Goal: Navigation & Orientation: Find specific page/section

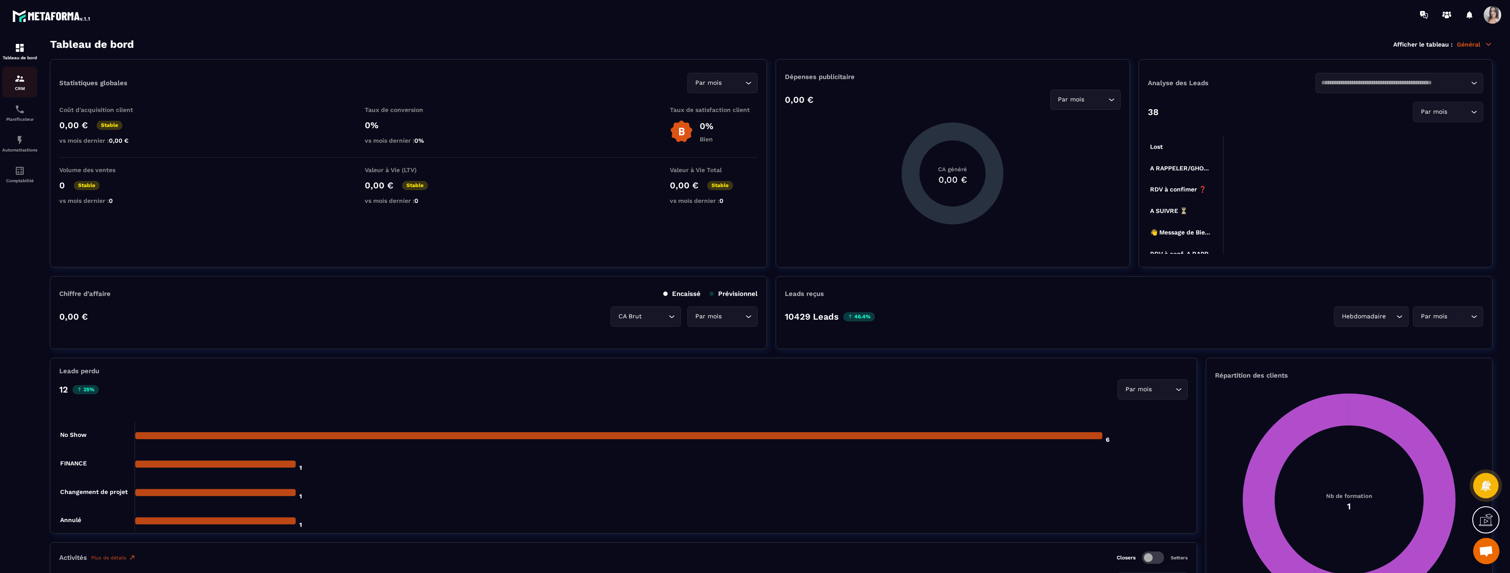
click at [22, 77] on img at bounding box center [19, 78] width 11 height 11
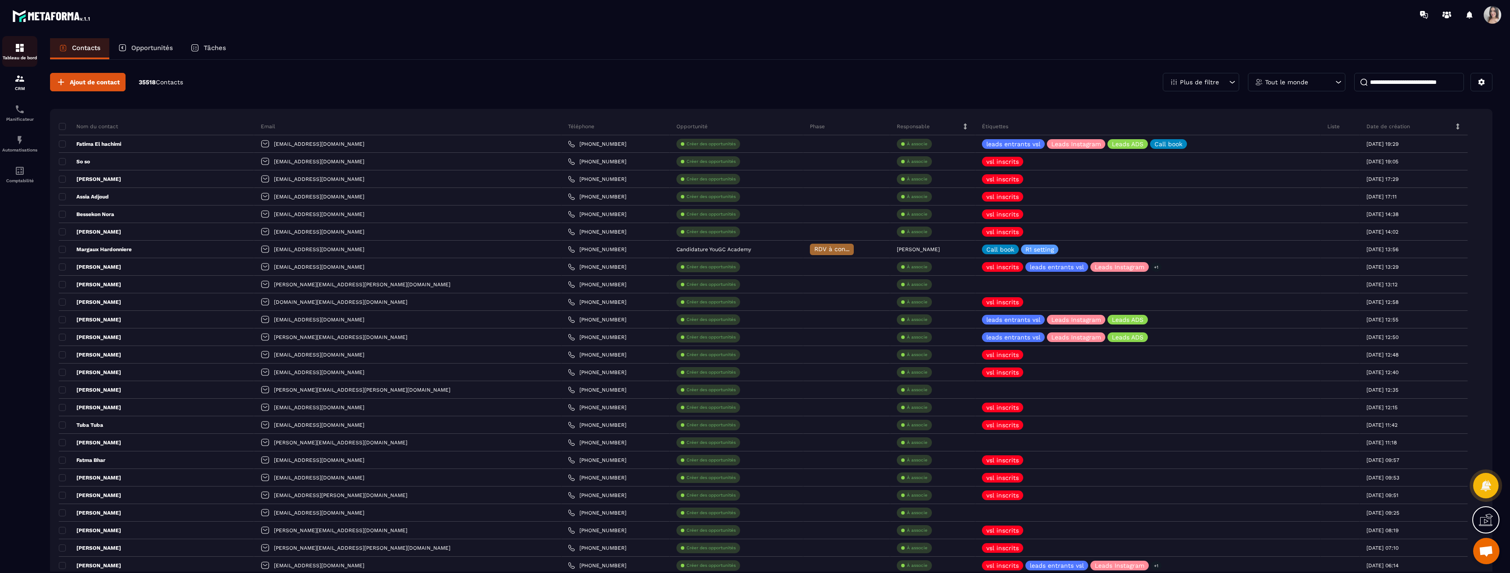
click at [18, 54] on div "Tableau de bord" at bounding box center [19, 52] width 35 height 18
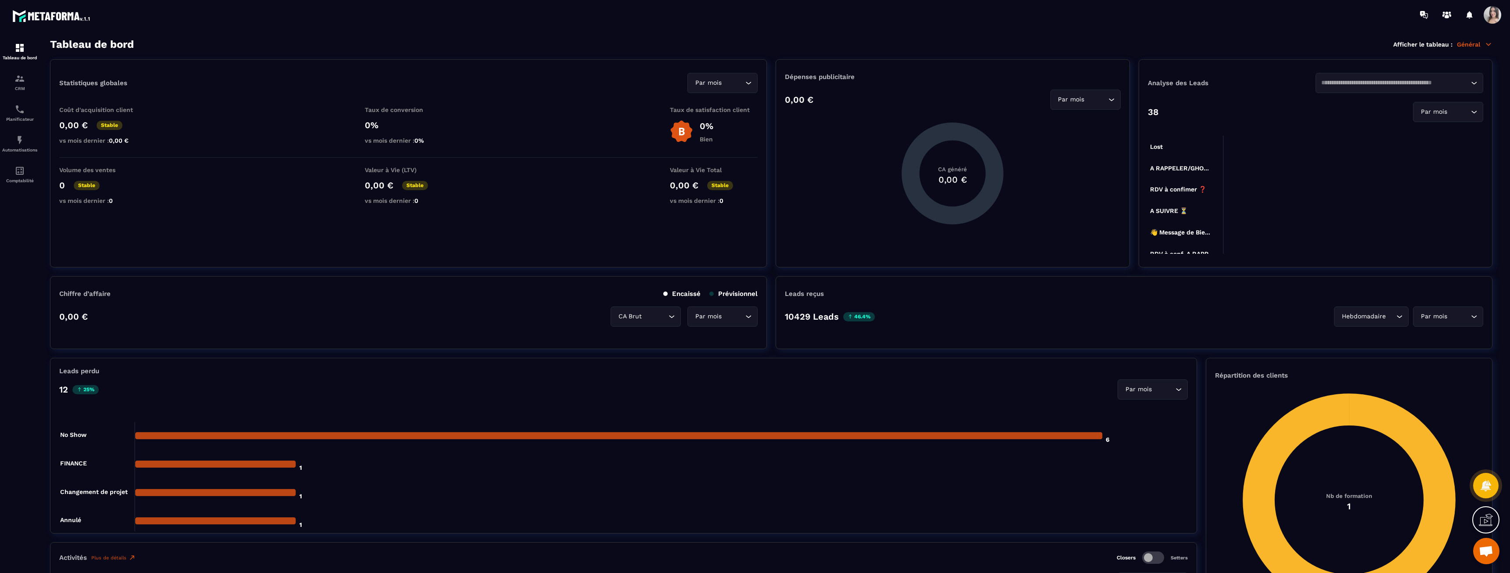
click at [1467, 45] on p "Général" at bounding box center [1474, 44] width 36 height 8
click at [1432, 185] on link "CRM" at bounding box center [1439, 183] width 75 height 8
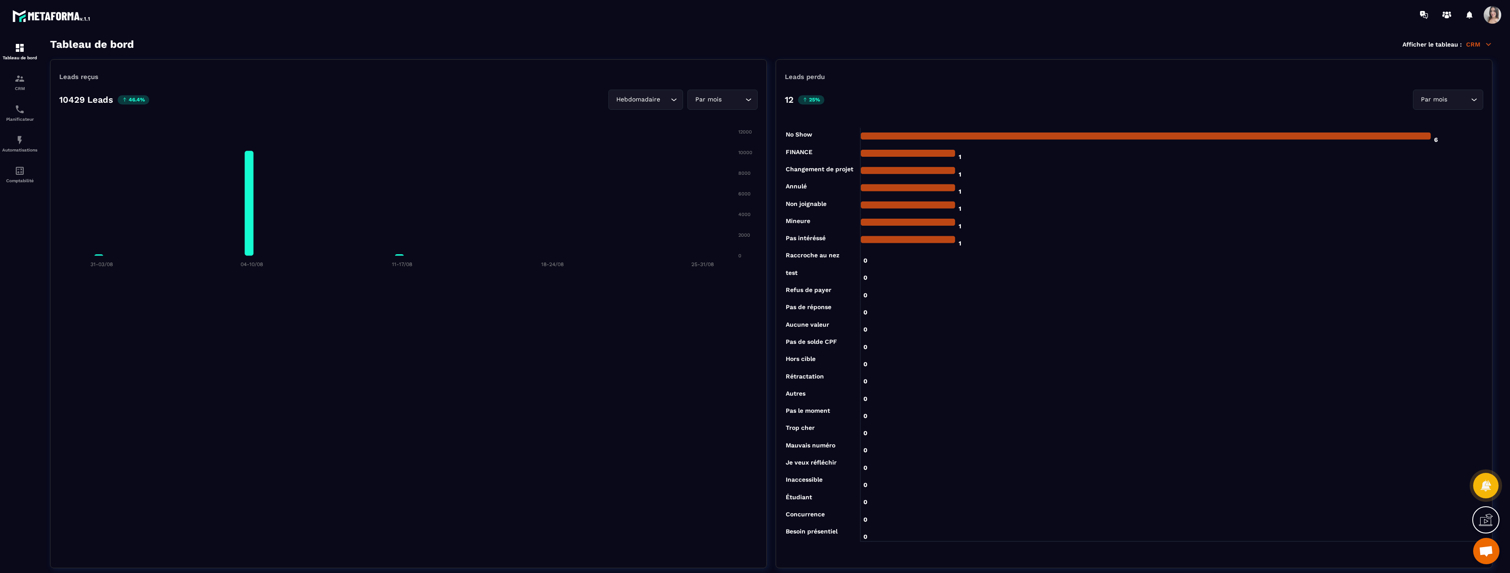
click at [1470, 44] on p "CRM" at bounding box center [1479, 44] width 26 height 8
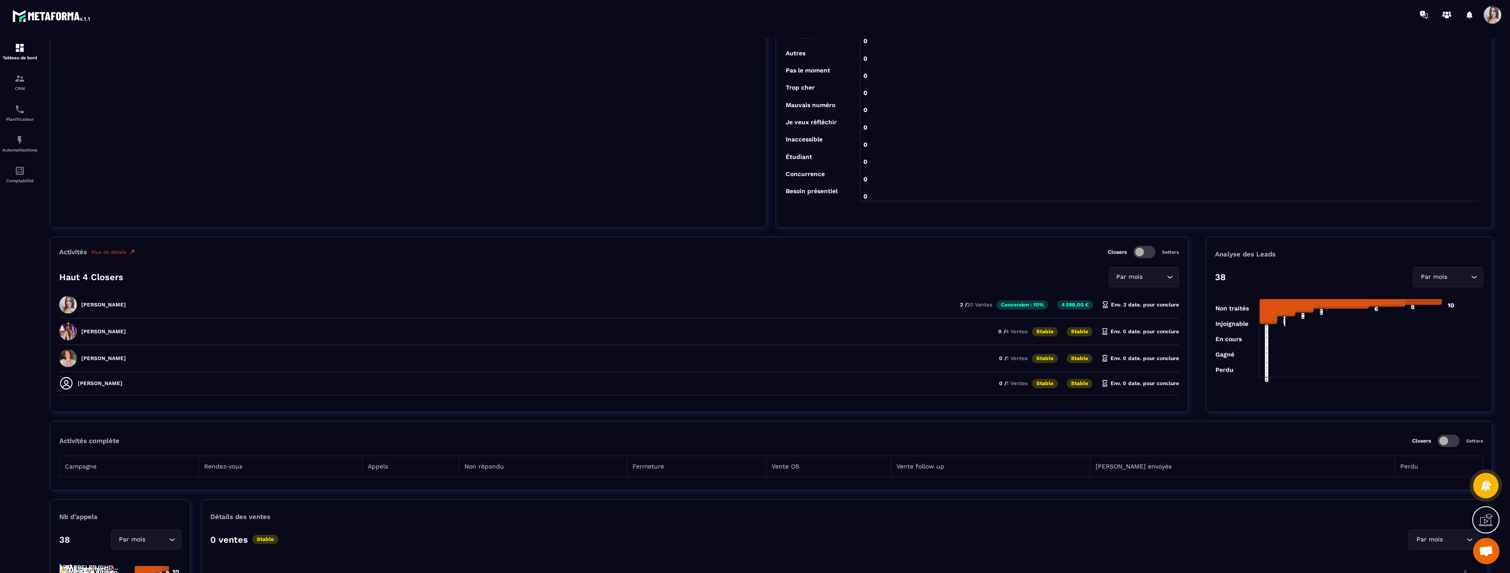
scroll to position [351, 0]
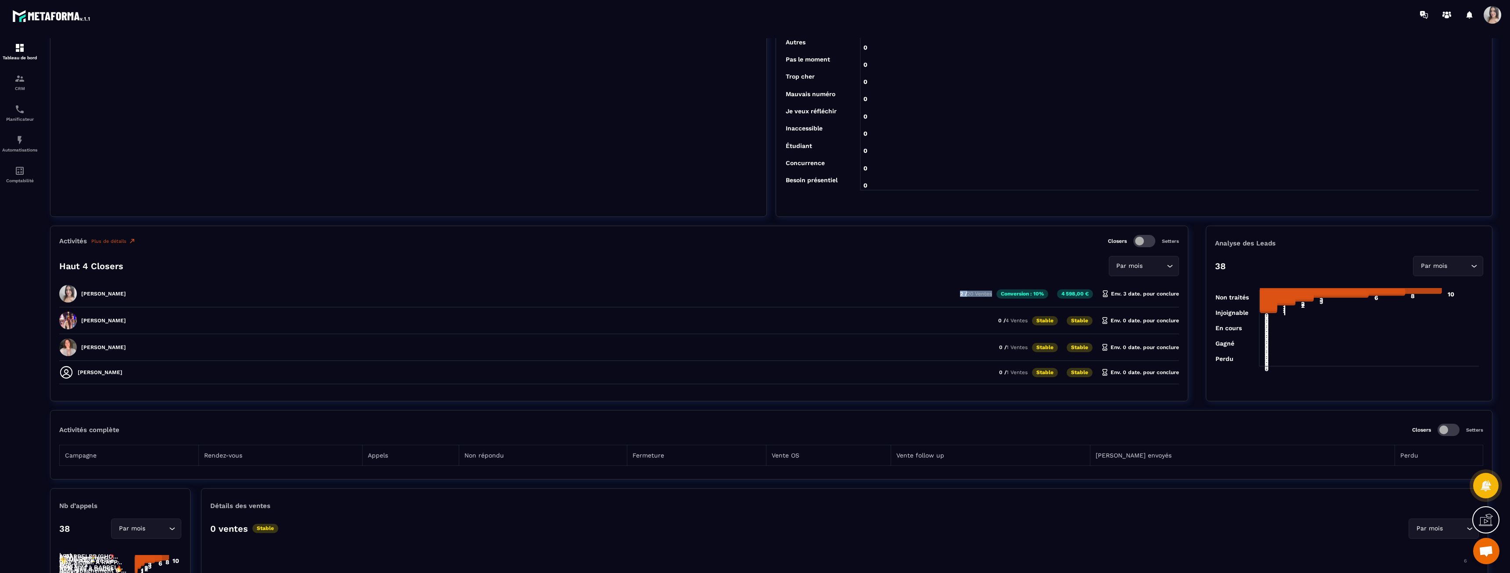
drag, startPoint x: 958, startPoint y: 295, endPoint x: 991, endPoint y: 294, distance: 32.9
click at [991, 294] on p "2 / 20 Ventes" at bounding box center [976, 293] width 32 height 6
click at [991, 294] on span "20 Ventes" at bounding box center [979, 293] width 25 height 6
drag, startPoint x: 992, startPoint y: 294, endPoint x: 945, endPoint y: 294, distance: 46.5
click at [945, 312] on div "[PERSON_NAME] Duporge 2 / 20 Ventes Conversion : 10% 4 598,00 € Env. 3 date. po…" at bounding box center [618, 323] width 1119 height 22
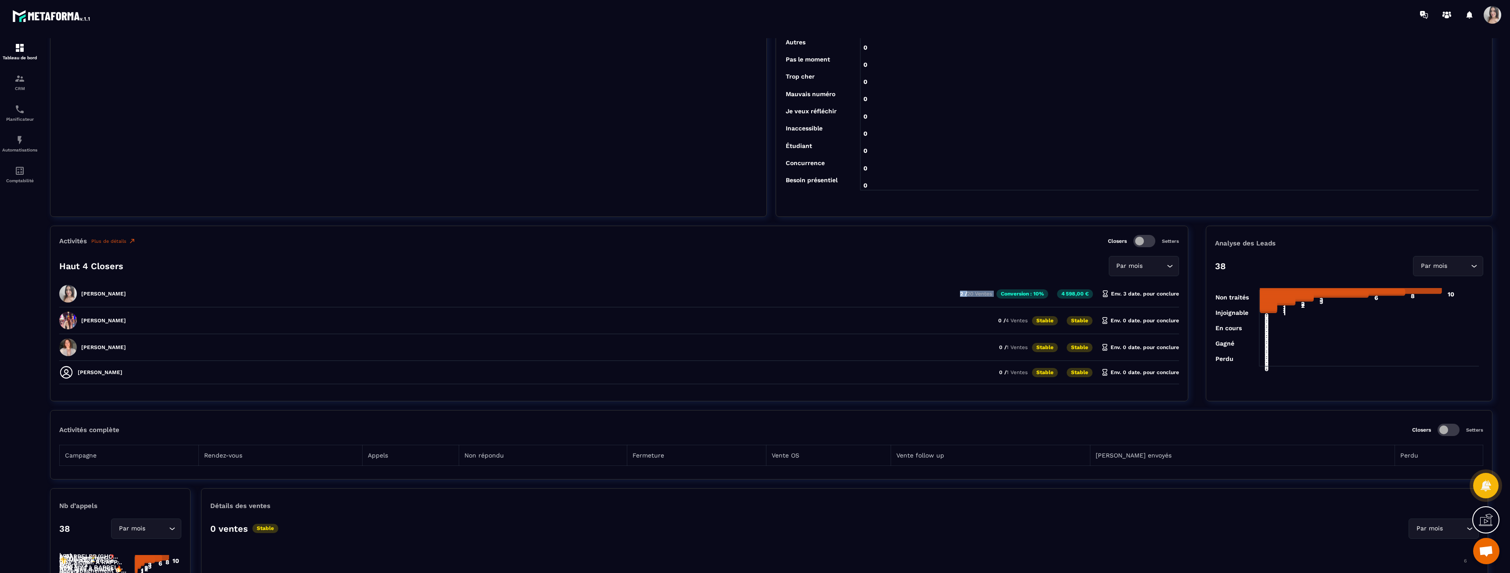
click at [945, 312] on div "[PERSON_NAME] Duporge 2 / 20 Ventes Conversion : 10% 4 598,00 € Env. 3 date. po…" at bounding box center [618, 323] width 1119 height 22
drag, startPoint x: 950, startPoint y: 294, endPoint x: 979, endPoint y: 294, distance: 29.4
click at [979, 312] on div "[PERSON_NAME] Duporge 2 / 20 Ventes Conversion : 10% 4 598,00 € Env. 3 date. po…" at bounding box center [618, 323] width 1119 height 22
click at [979, 294] on span "20 Ventes" at bounding box center [979, 293] width 25 height 6
drag, startPoint x: 990, startPoint y: 294, endPoint x: 948, endPoint y: 294, distance: 42.6
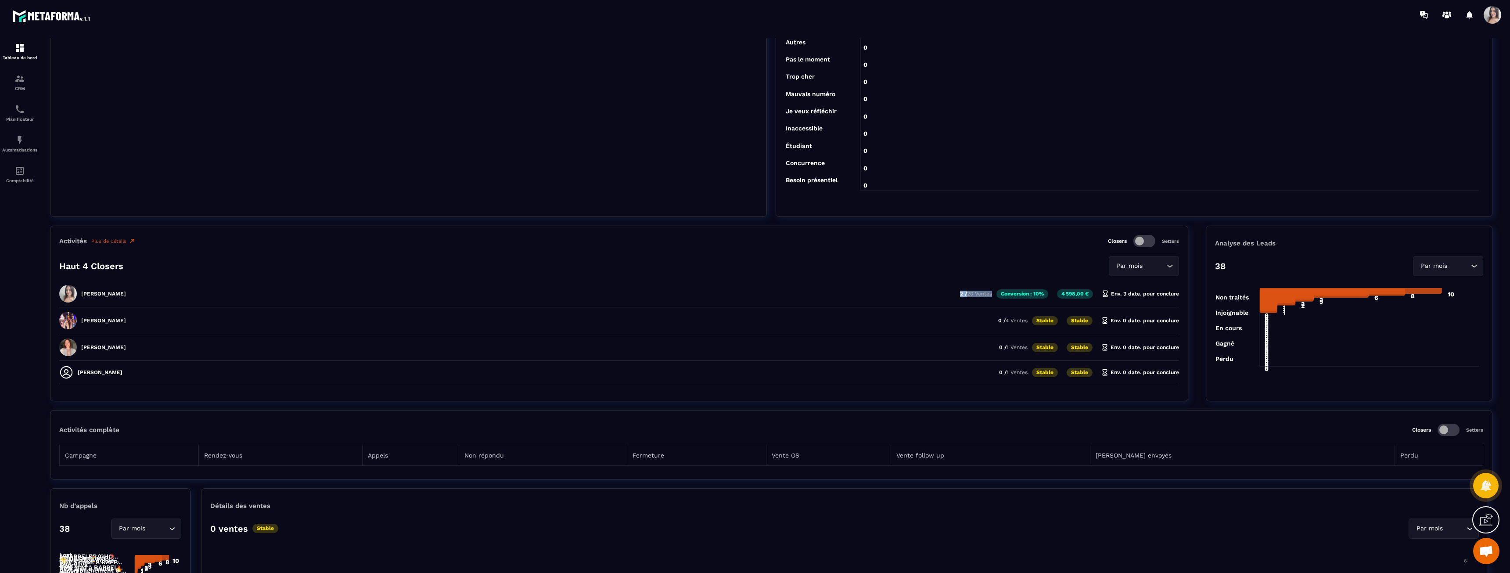
click at [948, 312] on div "[PERSON_NAME] Duporge 2 / 20 Ventes Conversion : 10% 4 598,00 € Env. 3 date. po…" at bounding box center [618, 323] width 1119 height 22
drag, startPoint x: 955, startPoint y: 292, endPoint x: 982, endPoint y: 293, distance: 27.6
click at [982, 312] on div "[PERSON_NAME] Duporge 2 / 20 Ventes Conversion : 10% 4 598,00 € Env. 3 date. po…" at bounding box center [618, 323] width 1119 height 22
click at [982, 293] on span "20 Ventes" at bounding box center [979, 293] width 25 height 6
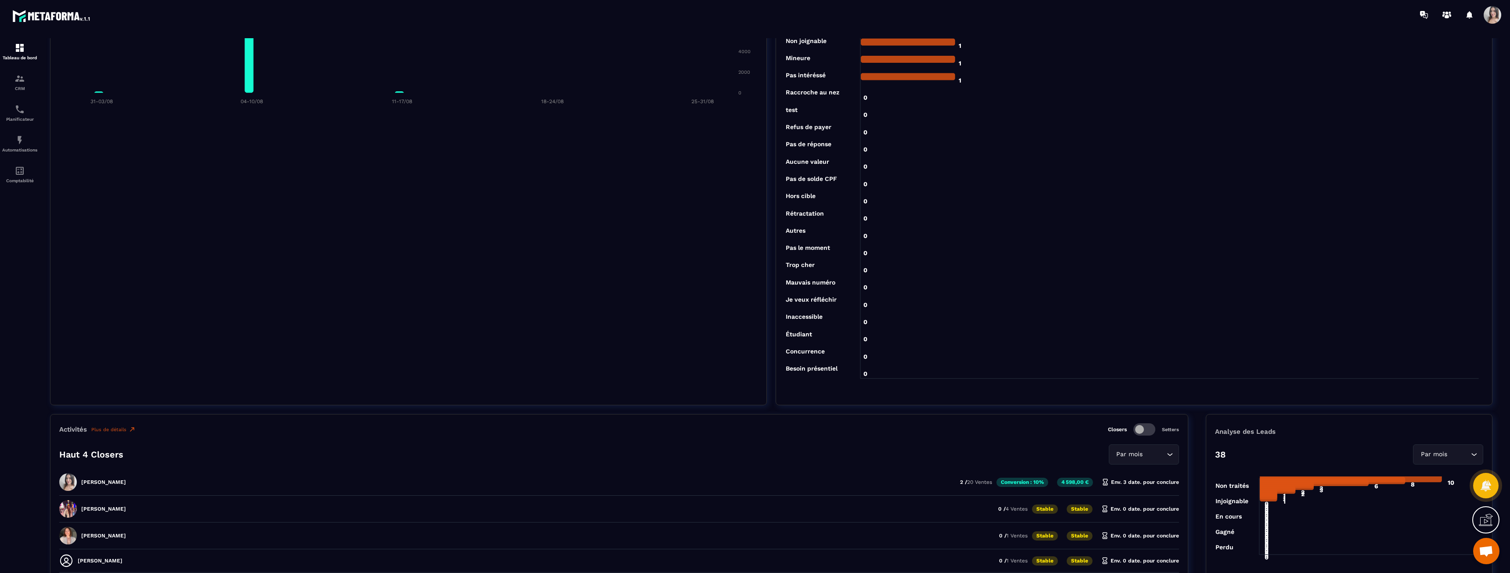
scroll to position [0, 0]
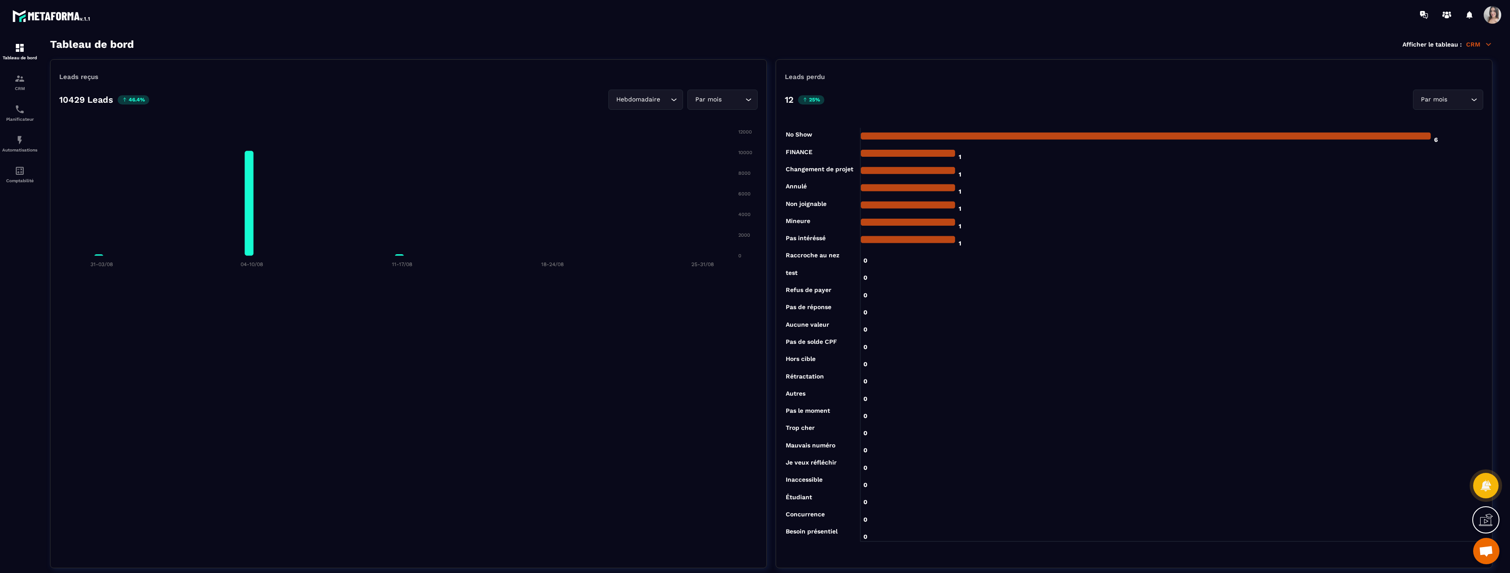
click at [1468, 46] on p "CRM" at bounding box center [1479, 44] width 26 height 8
click at [1431, 167] on link "RDV téléphonique" at bounding box center [1439, 167] width 75 height 8
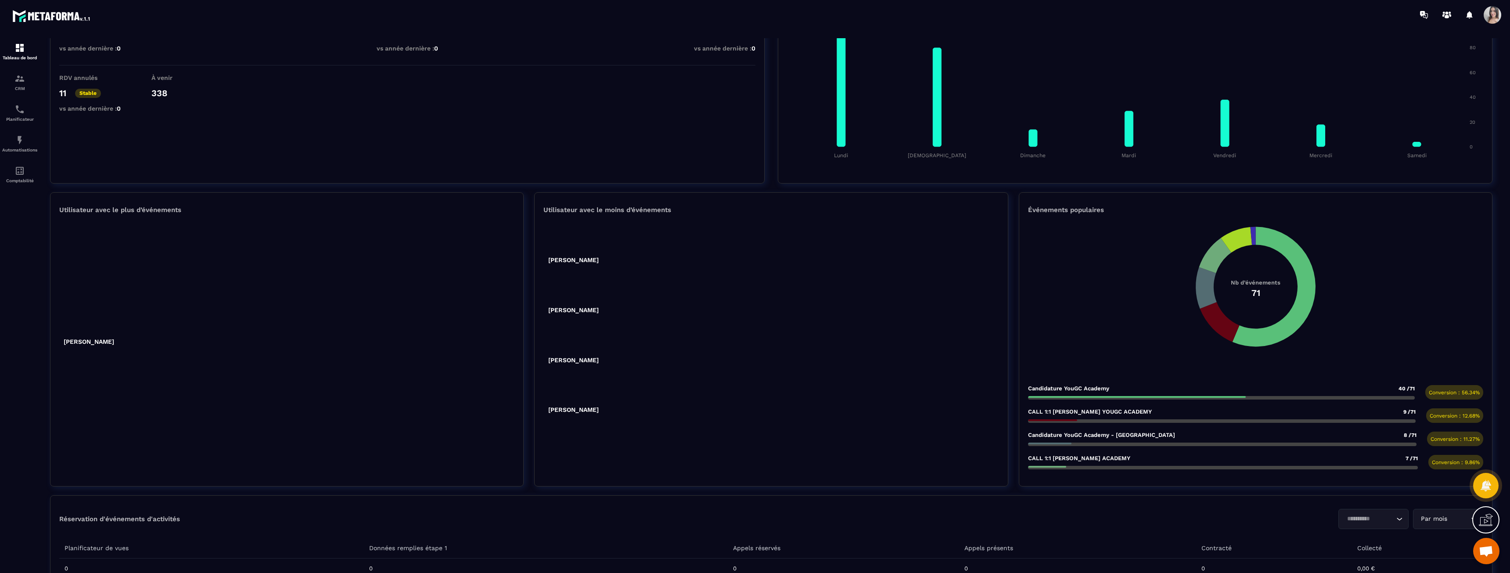
scroll to position [132, 0]
drag, startPoint x: 561, startPoint y: 255, endPoint x: 599, endPoint y: 266, distance: 39.8
click at [597, 265] on icon "[PERSON_NAME] [PERSON_NAME] Equilbec [PERSON_NAME] [PERSON_NAME] [PERSON_NAME] …" at bounding box center [770, 330] width 455 height 219
click at [599, 266] on foreignobject at bounding box center [770, 330] width 455 height 219
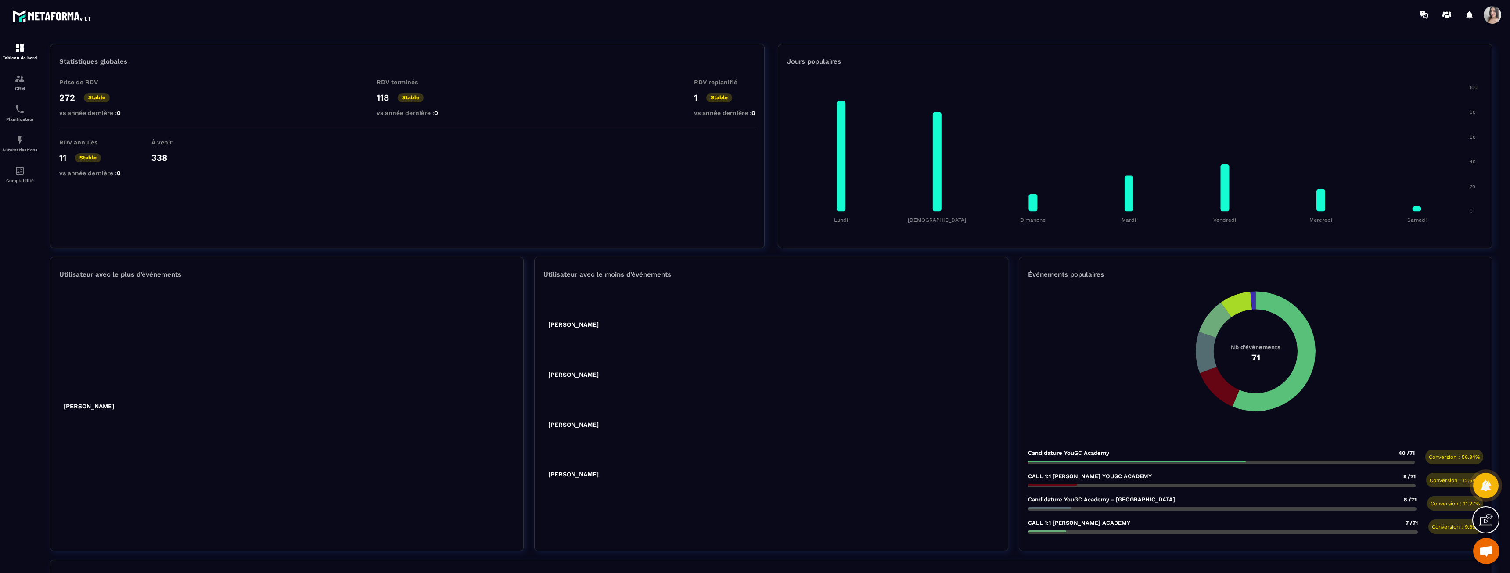
scroll to position [0, 0]
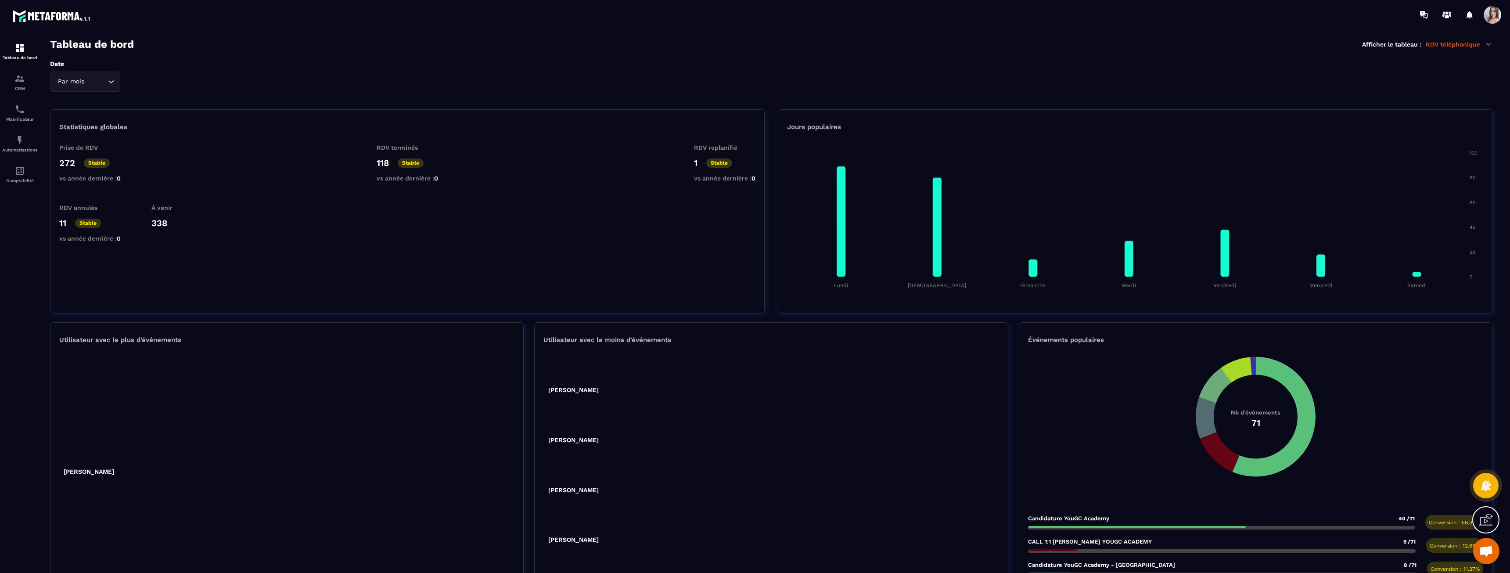
click at [116, 82] on div "Par mois Loading..." at bounding box center [85, 82] width 70 height 20
click at [185, 201] on div "Statistiques globales Prise de RDV 272 Stable vs année dernière : 0 RDV terminé…" at bounding box center [407, 211] width 714 height 204
click at [1457, 49] on div "Tableau de bord Afficher le tableau : RDV téléphonique" at bounding box center [771, 44] width 1442 height 12
click at [1457, 47] on p "RDV téléphonique" at bounding box center [1458, 44] width 67 height 8
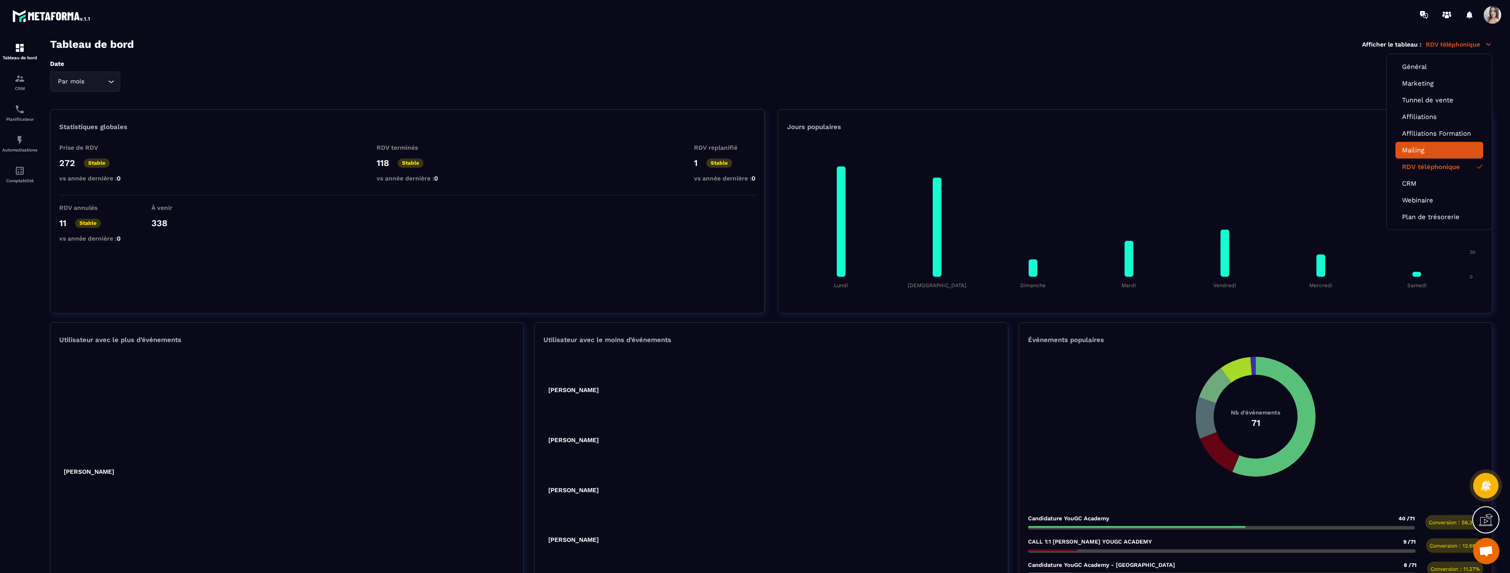
click at [1421, 148] on link "Mailing" at bounding box center [1439, 150] width 75 height 8
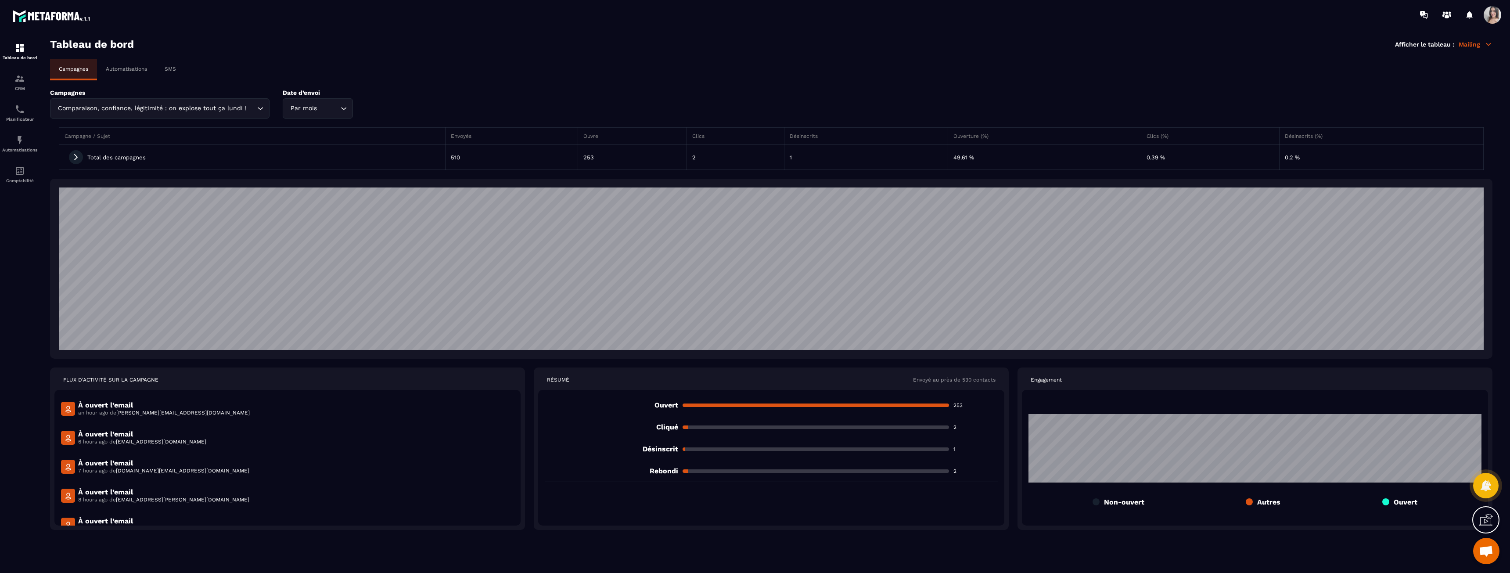
click at [253, 108] on div "Campagnes Comparaison, confiance, légitimité : on explose tout ça lundi ! Loadi…" at bounding box center [771, 103] width 1442 height 29
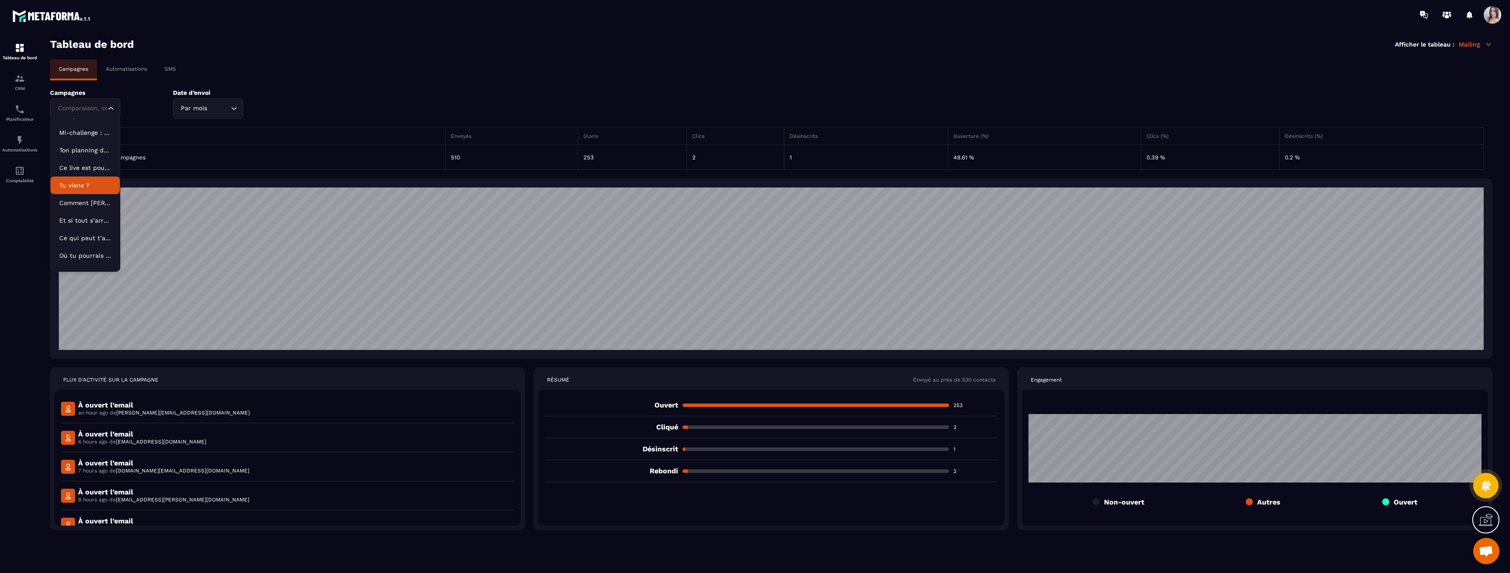
scroll to position [22, 0]
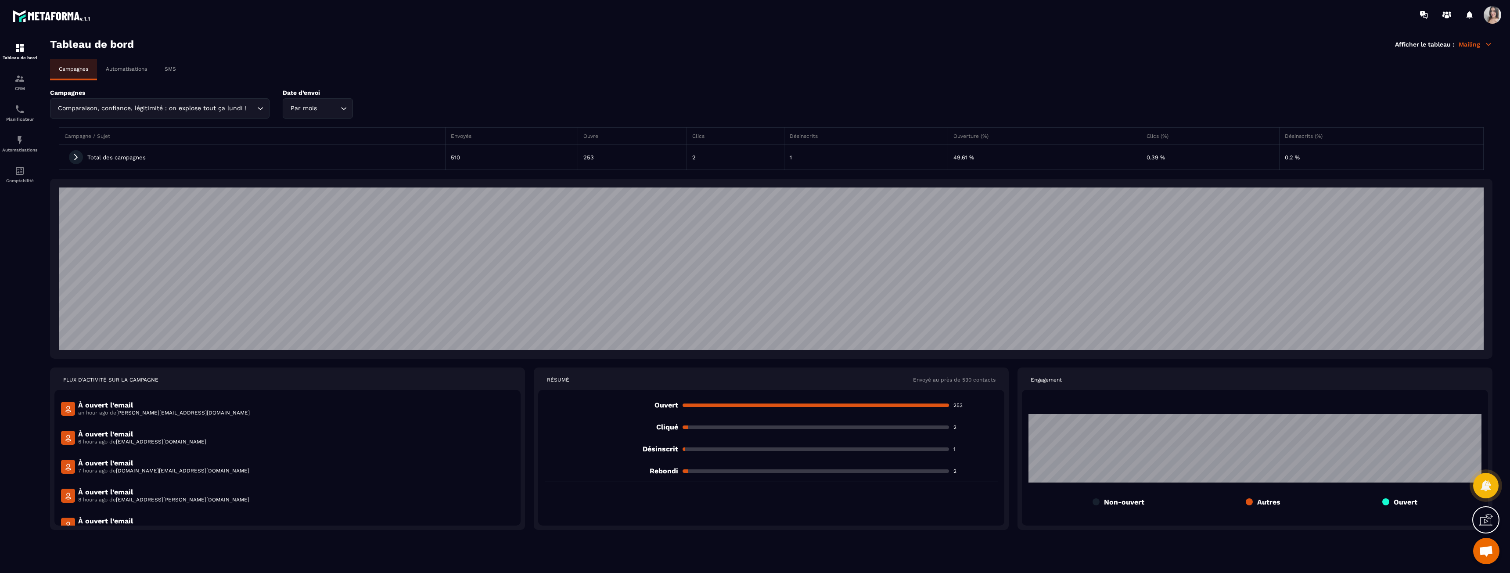
click at [1474, 44] on p "Mailing" at bounding box center [1475, 44] width 34 height 8
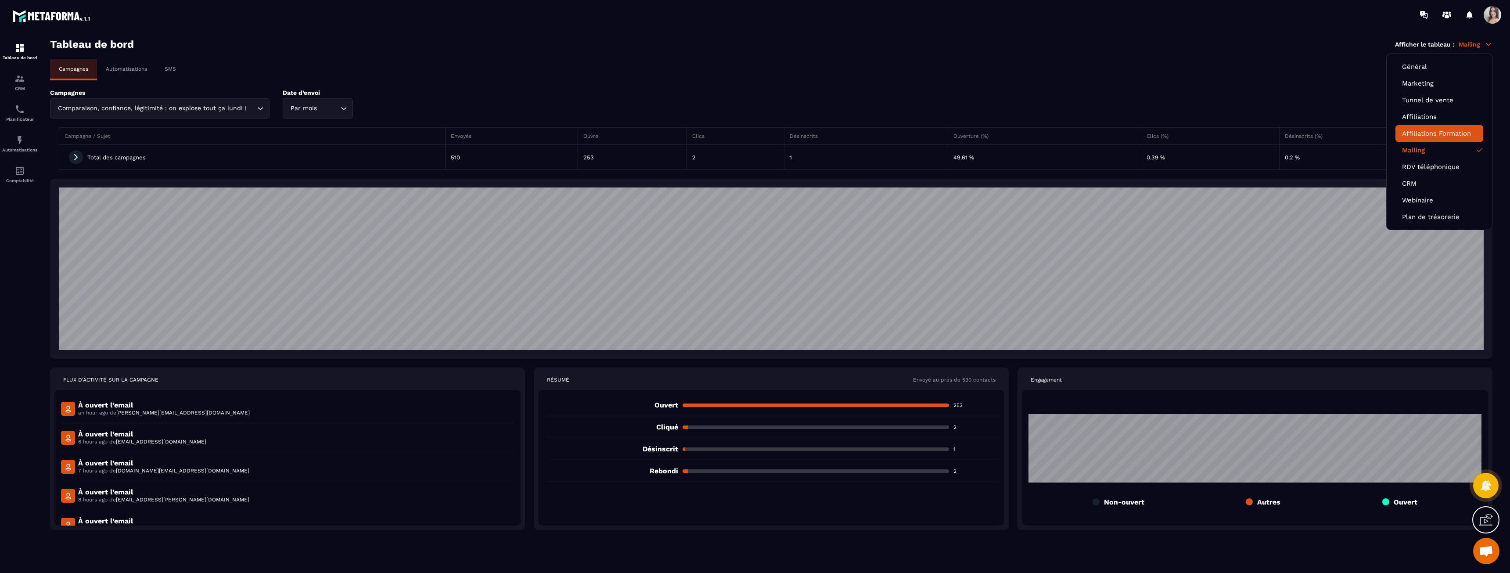
click at [1431, 137] on li "Affiliations Formation" at bounding box center [1439, 133] width 88 height 17
click at [1435, 119] on link "Affiliations" at bounding box center [1439, 117] width 75 height 8
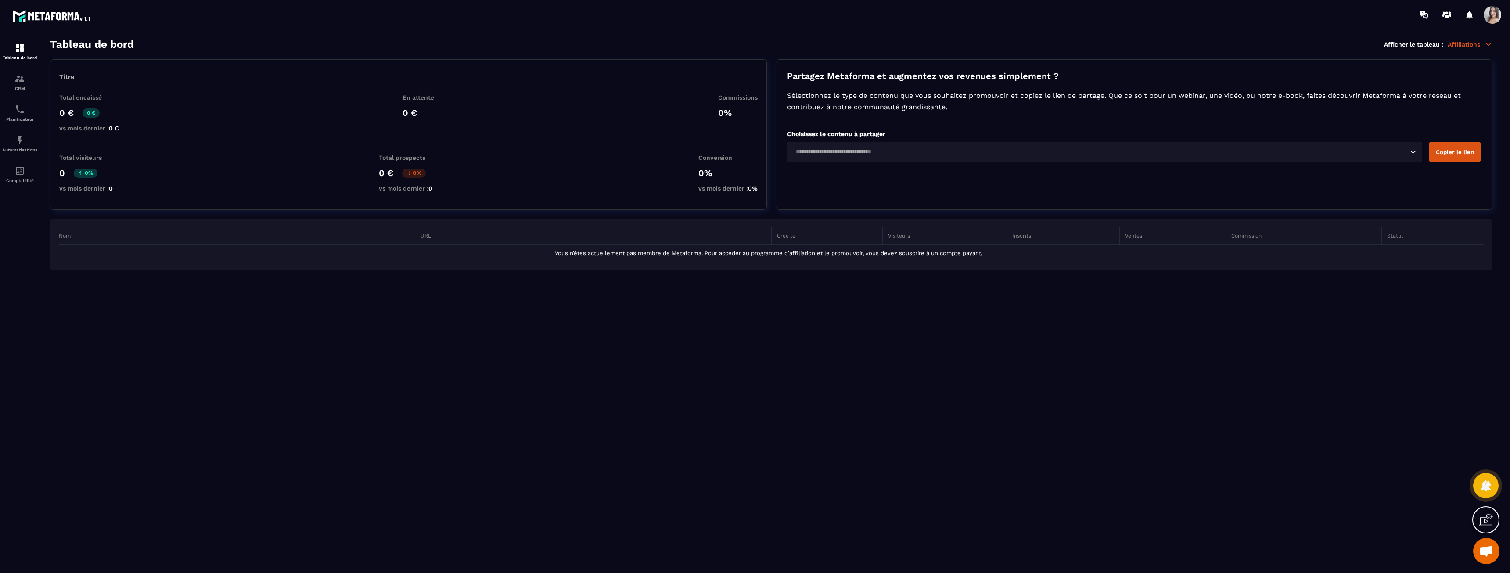
click at [1465, 47] on p "Affiliations" at bounding box center [1469, 44] width 45 height 8
click at [1441, 105] on li "Tunnel de vente" at bounding box center [1439, 100] width 88 height 17
click at [1438, 98] on link "Tunnel de vente" at bounding box center [1439, 100] width 75 height 8
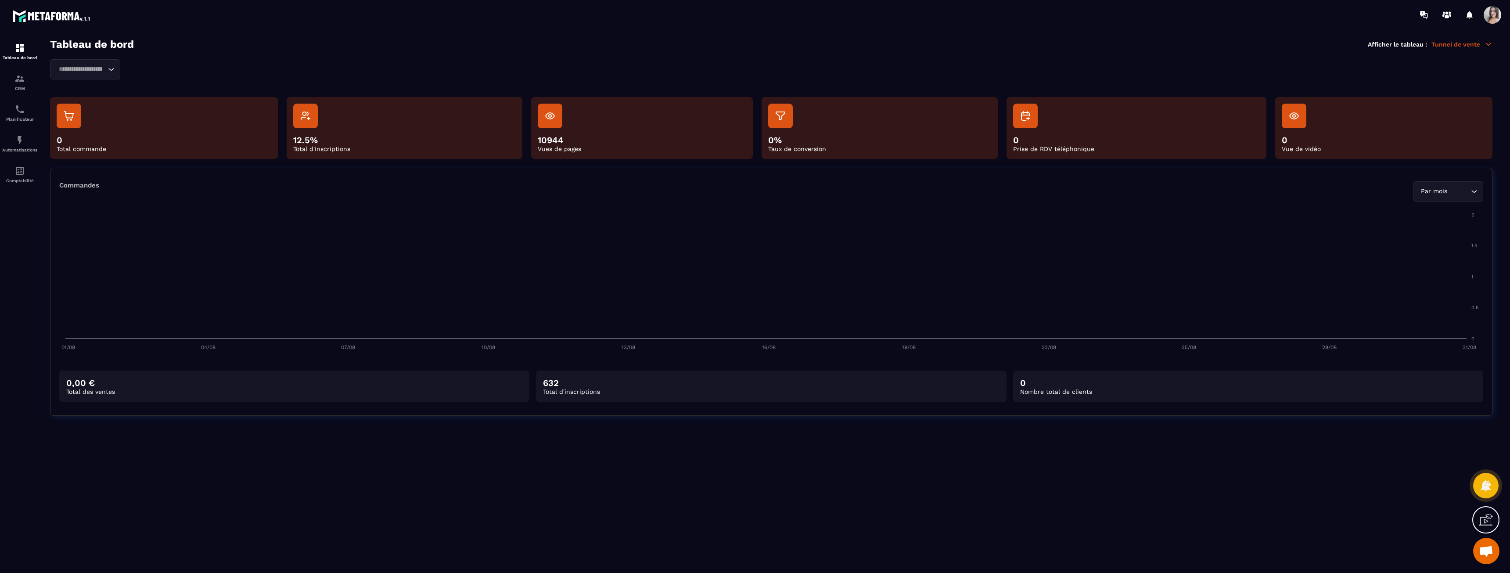
click at [1463, 46] on p "Tunnel de vente" at bounding box center [1461, 44] width 61 height 8
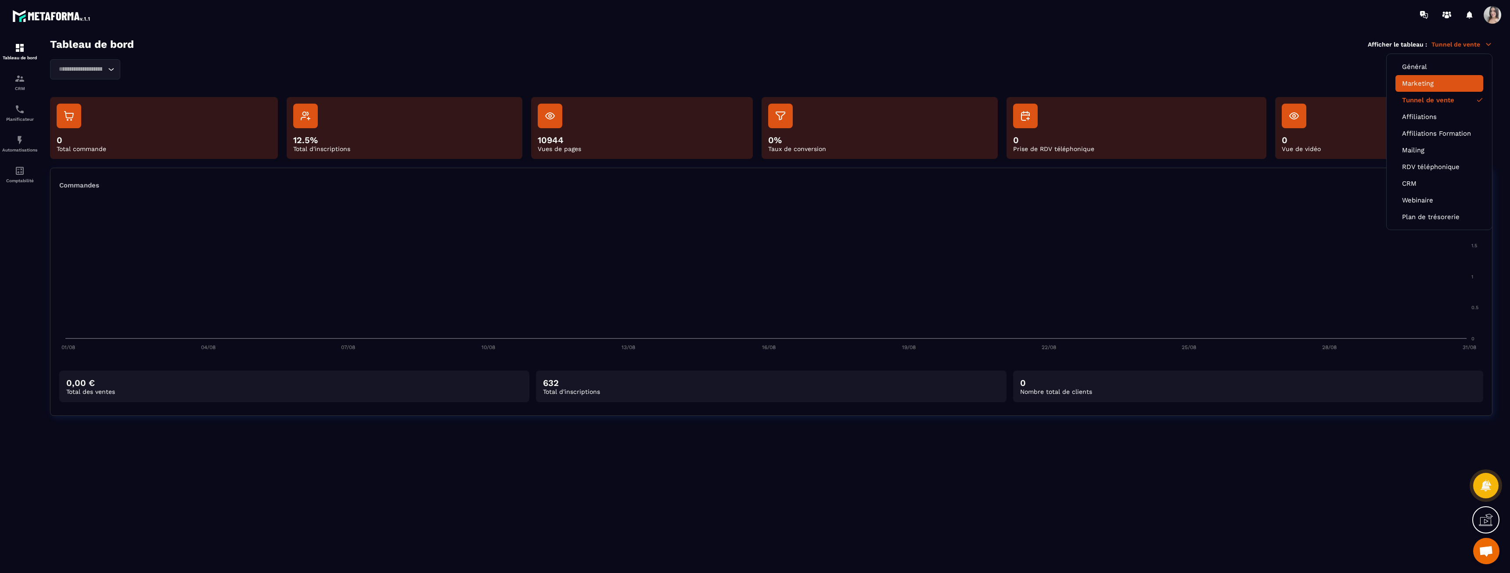
click at [1420, 84] on link "Marketing" at bounding box center [1439, 83] width 75 height 8
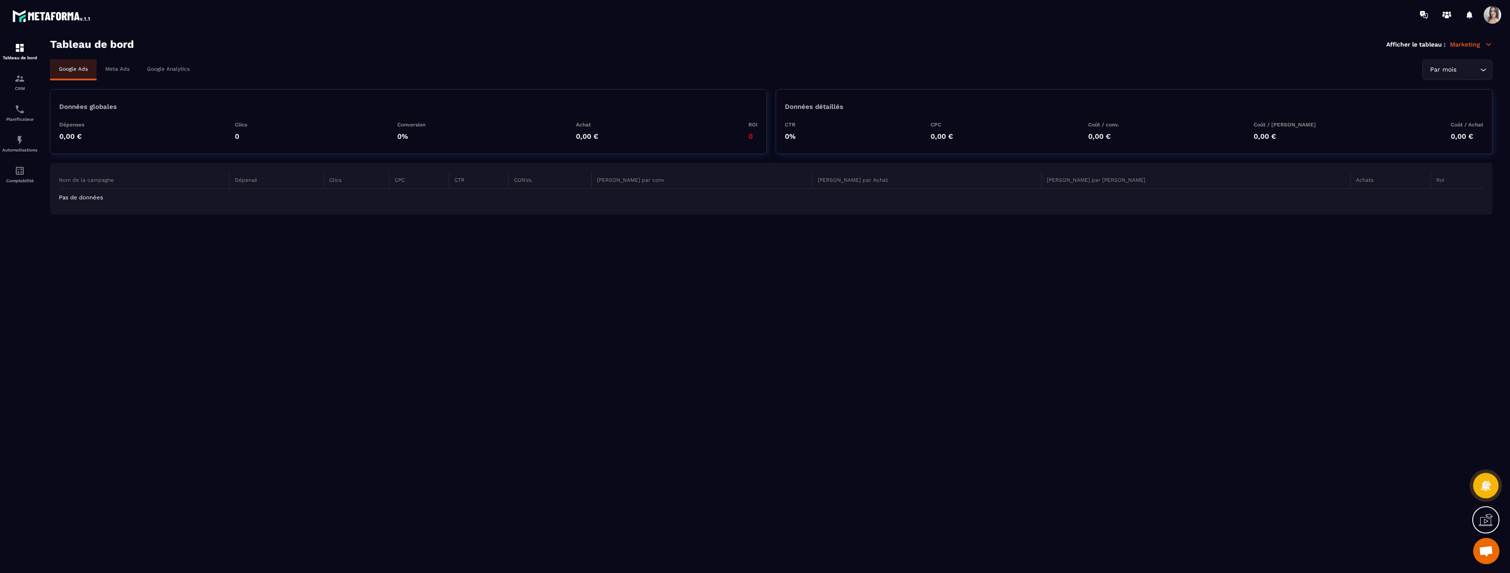
click at [1459, 45] on p "Marketing" at bounding box center [1470, 44] width 43 height 8
click at [1420, 67] on link "Général" at bounding box center [1439, 67] width 75 height 8
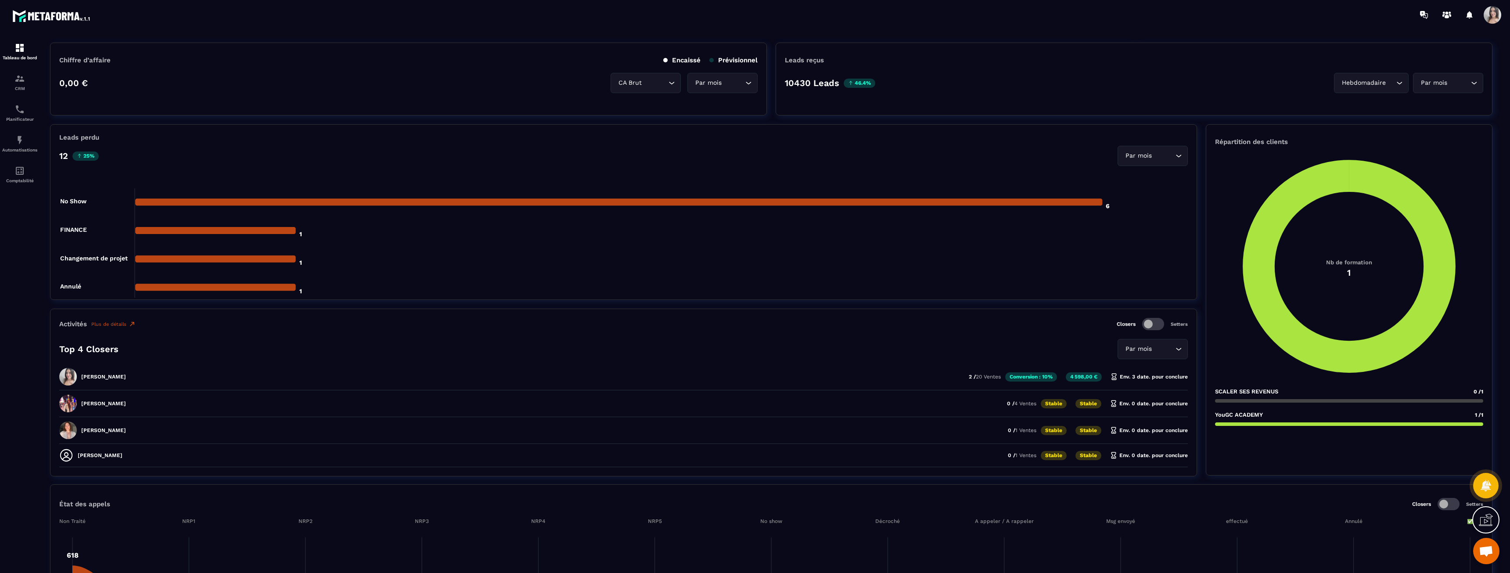
scroll to position [263, 0]
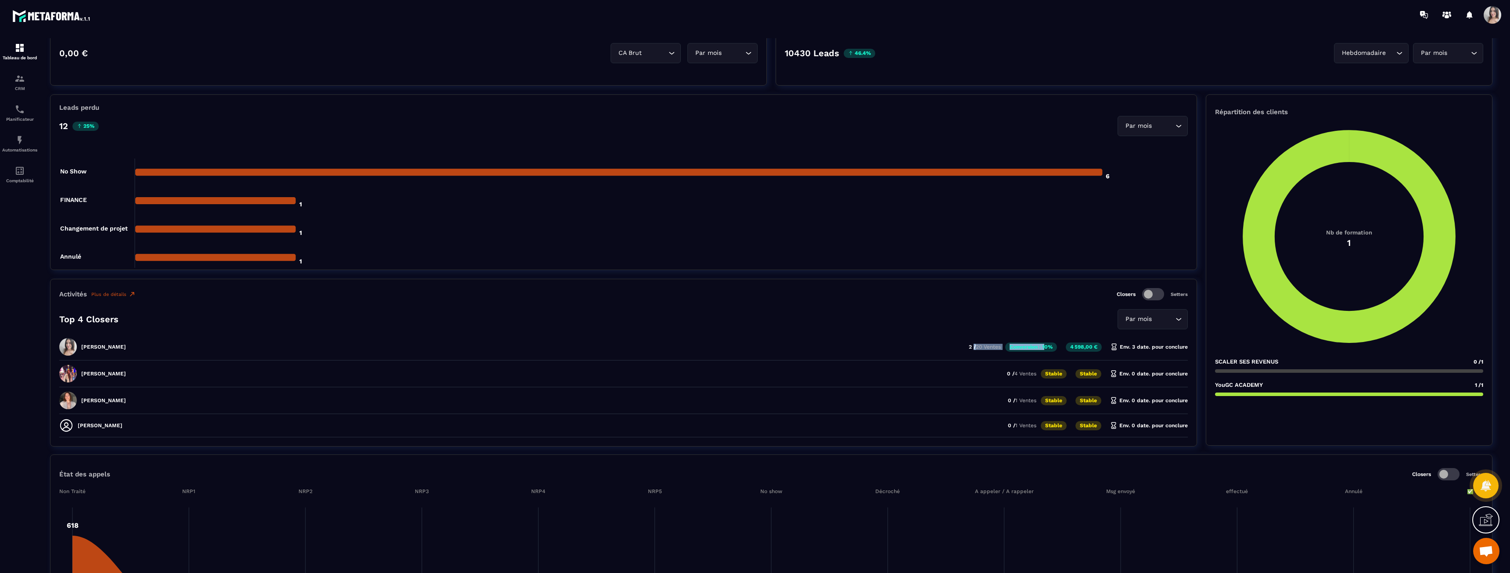
drag, startPoint x: 971, startPoint y: 347, endPoint x: 1046, endPoint y: 347, distance: 74.6
click at [1046, 365] on div "[PERSON_NAME] Duporge 2 / 20 Ventes Conversion : 10% 4 598,00 € Env. 3 date. po…" at bounding box center [623, 376] width 1128 height 22
click at [1046, 347] on p "Conversion : 10%" at bounding box center [1031, 346] width 52 height 9
drag, startPoint x: 1135, startPoint y: 349, endPoint x: 1143, endPoint y: 345, distance: 8.8
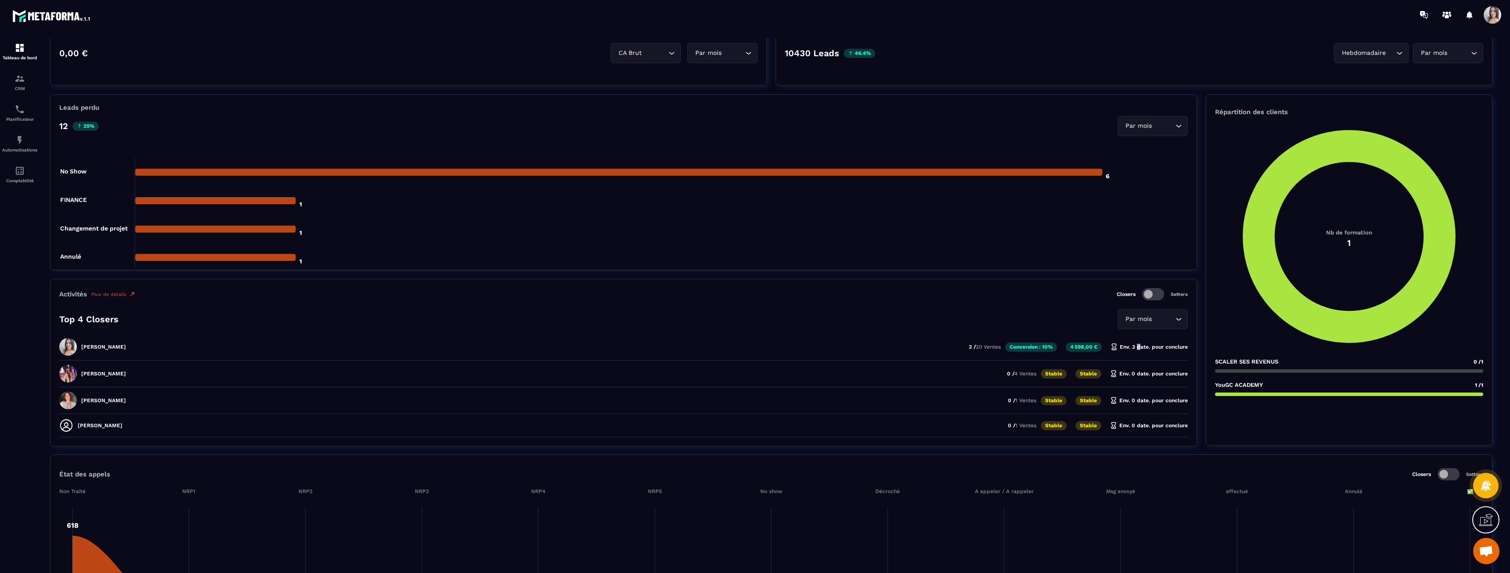
click at [1138, 348] on p "Env. 3 date. pour conclure" at bounding box center [1148, 346] width 77 height 7
click at [1159, 295] on span at bounding box center [1153, 294] width 22 height 12
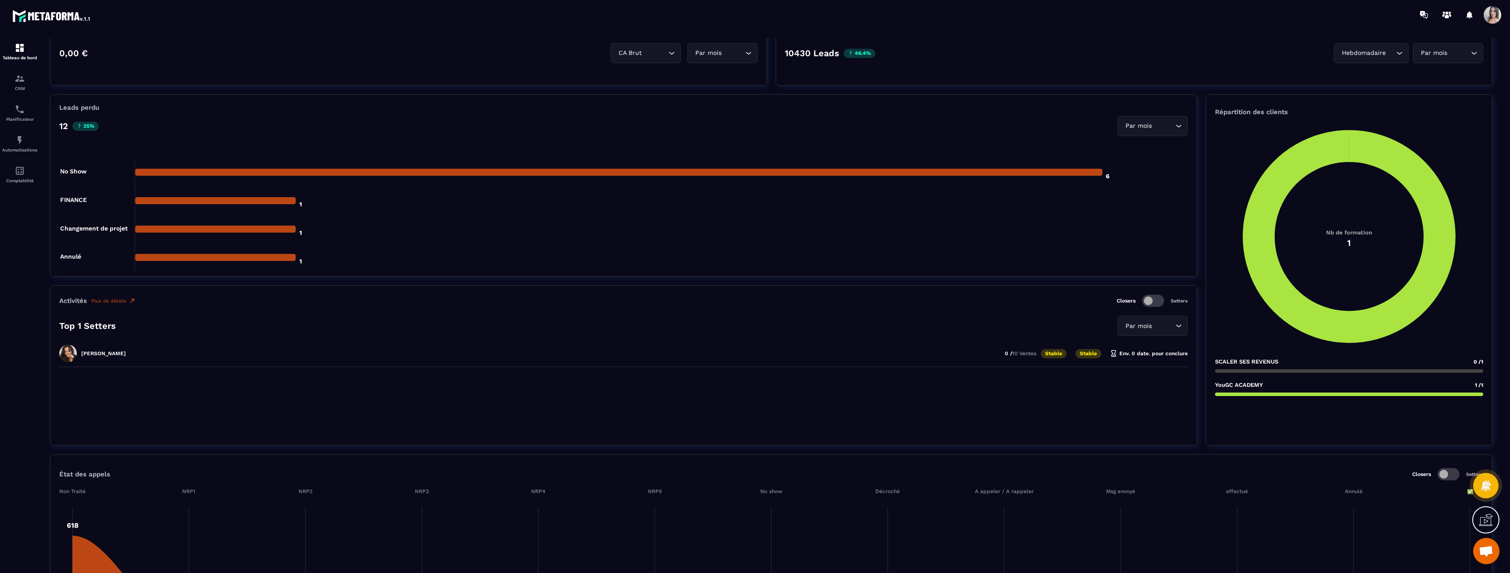
click at [1157, 297] on span at bounding box center [1153, 300] width 22 height 12
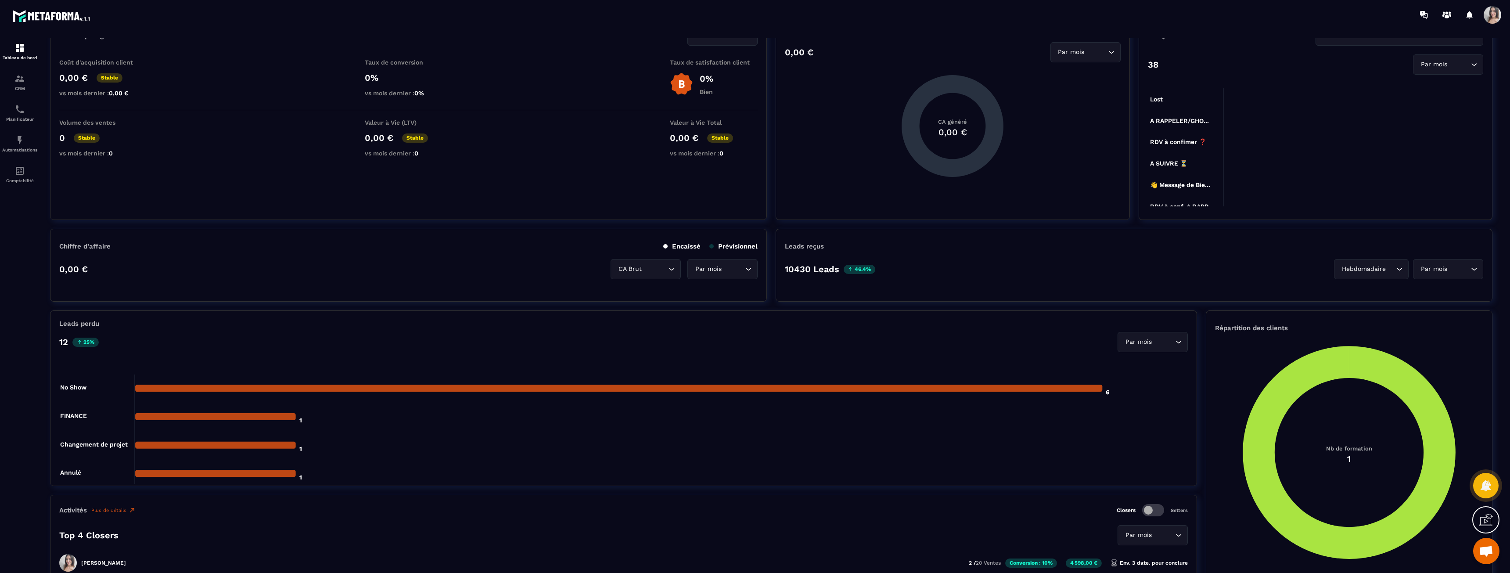
scroll to position [0, 0]
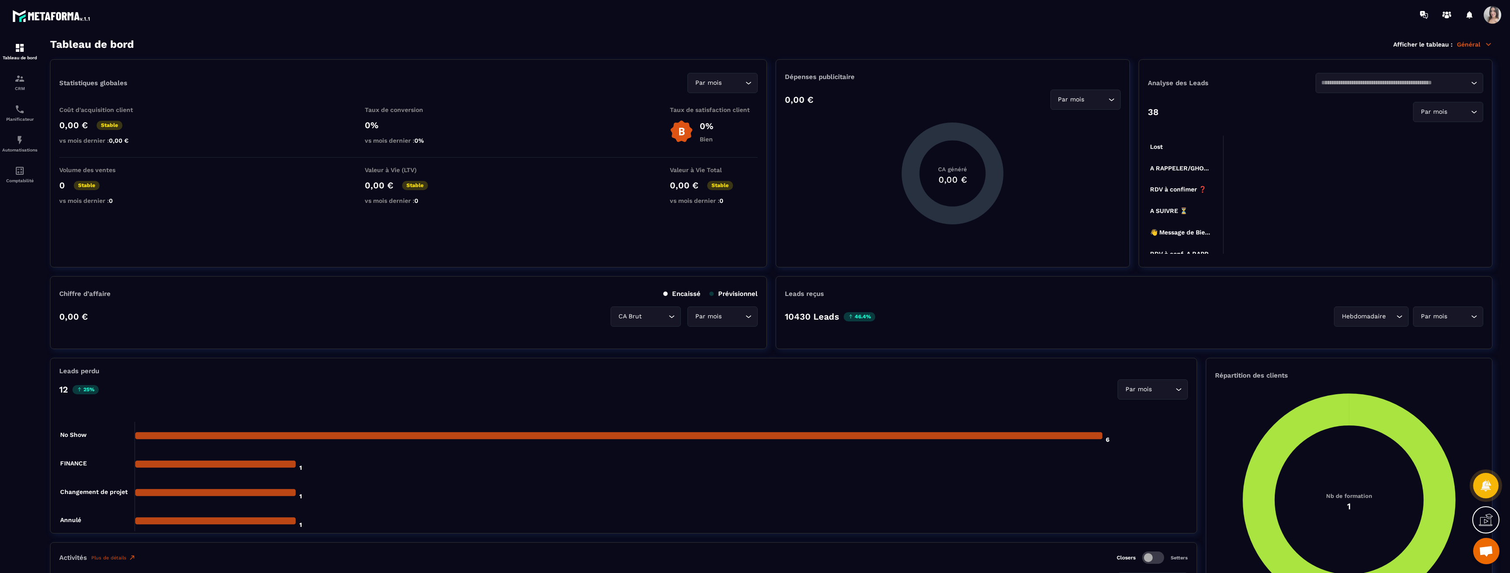
click at [1470, 49] on div "Tableau de bord Afficher le tableau : Général" at bounding box center [771, 44] width 1442 height 12
click at [1471, 46] on p "Général" at bounding box center [1474, 44] width 36 height 8
click at [1423, 169] on link "RDV téléphonique" at bounding box center [1439, 167] width 75 height 8
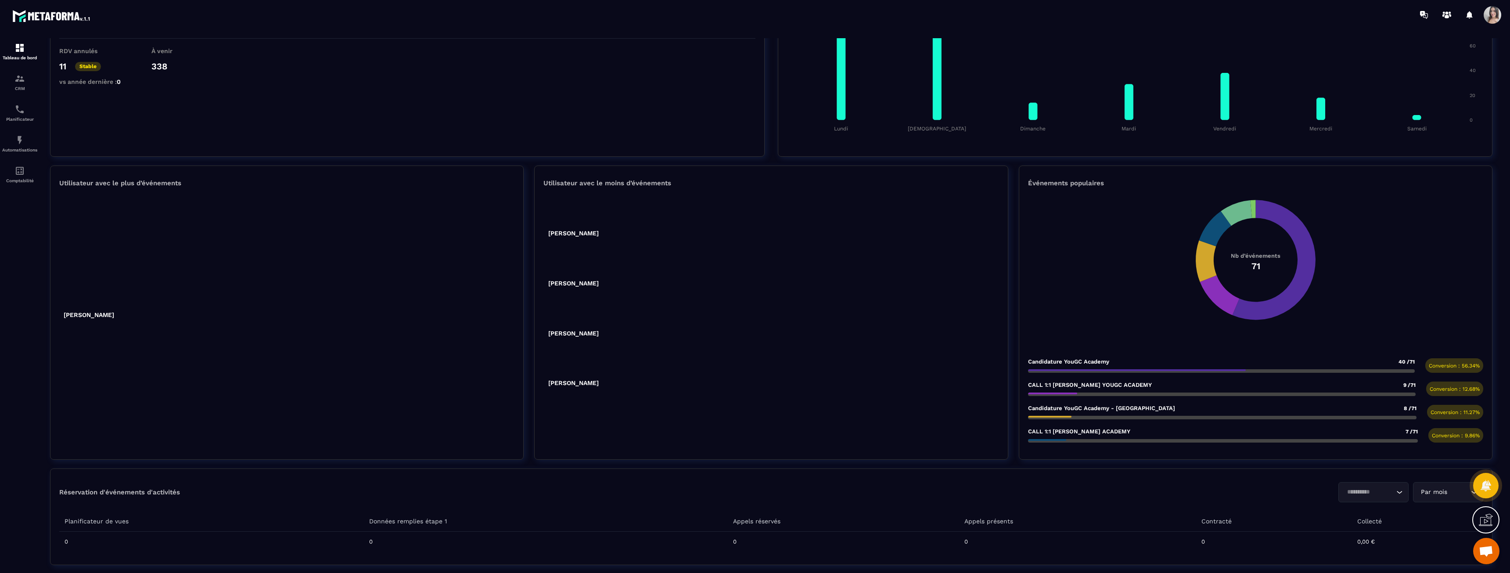
scroll to position [166, 0]
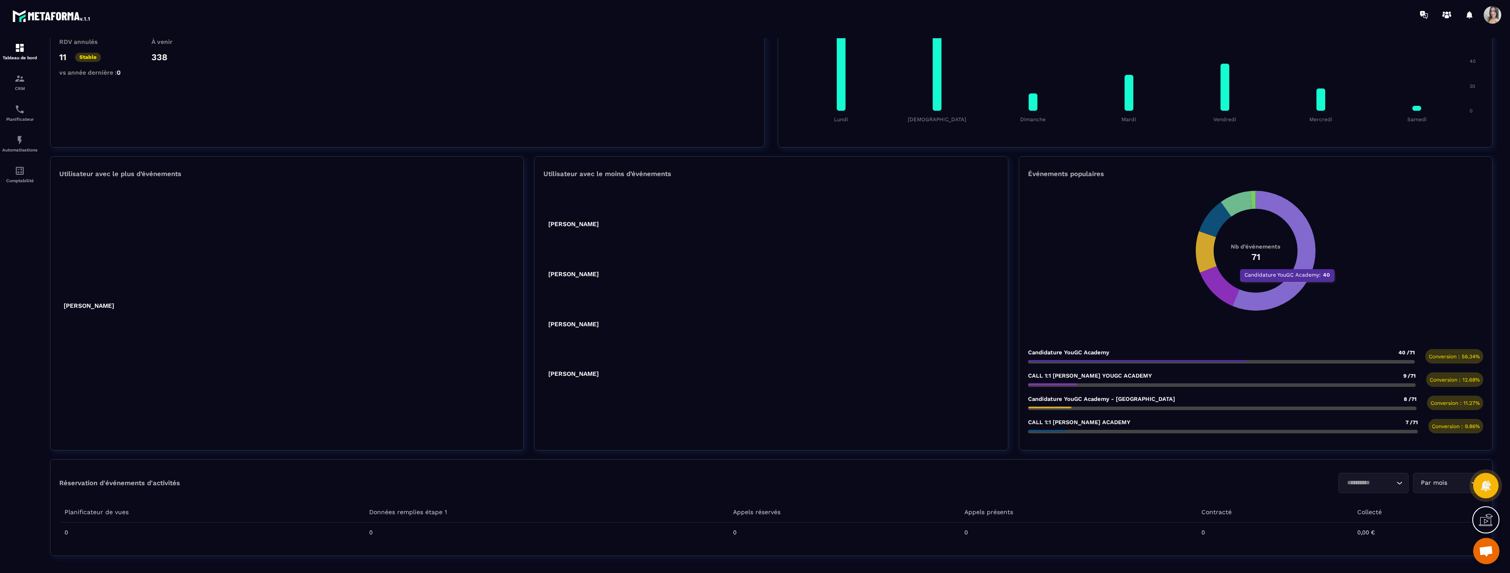
click at [1287, 286] on icon at bounding box center [1273, 251] width 83 height 120
click at [1287, 286] on icon at bounding box center [1274, 250] width 85 height 123
click at [1106, 354] on p "Candidature YouGC Academy" at bounding box center [1068, 352] width 81 height 7
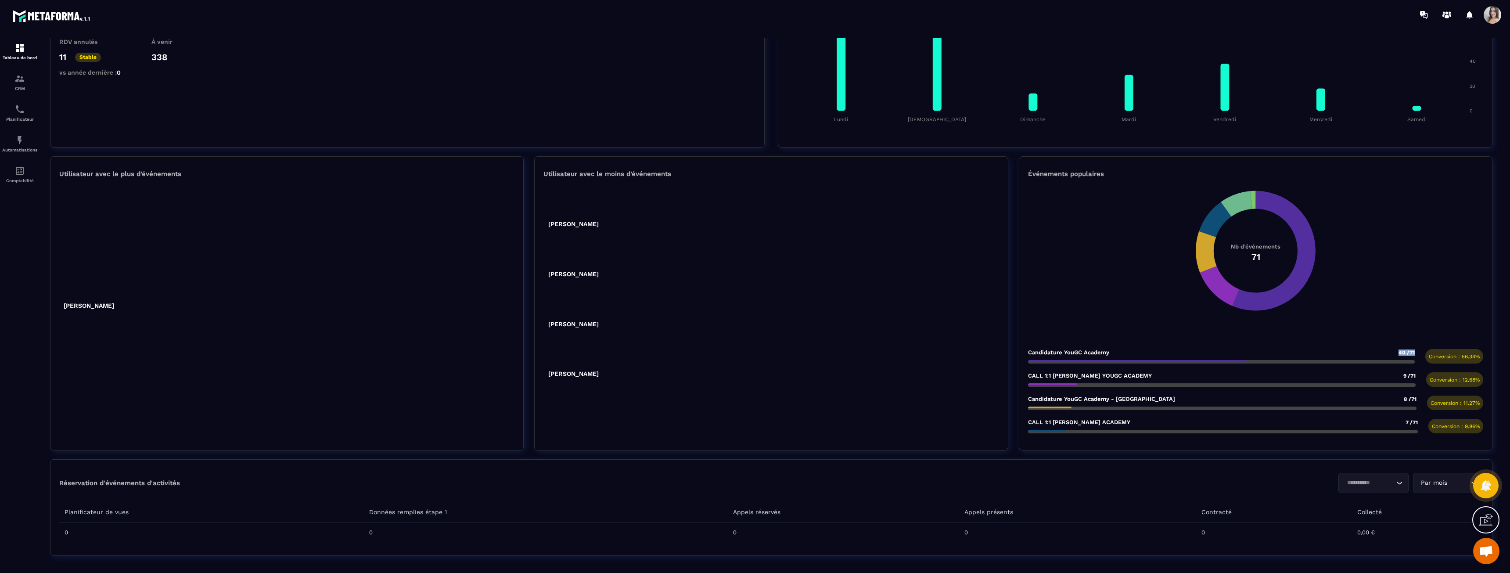
drag, startPoint x: 1160, startPoint y: 355, endPoint x: 1354, endPoint y: 358, distance: 194.0
click at [1237, 359] on div "Candidature YouGC Academy 40 /71" at bounding box center [1221, 356] width 387 height 14
click at [1395, 354] on div "Candidature YouGC Academy 40 /71" at bounding box center [1221, 352] width 387 height 7
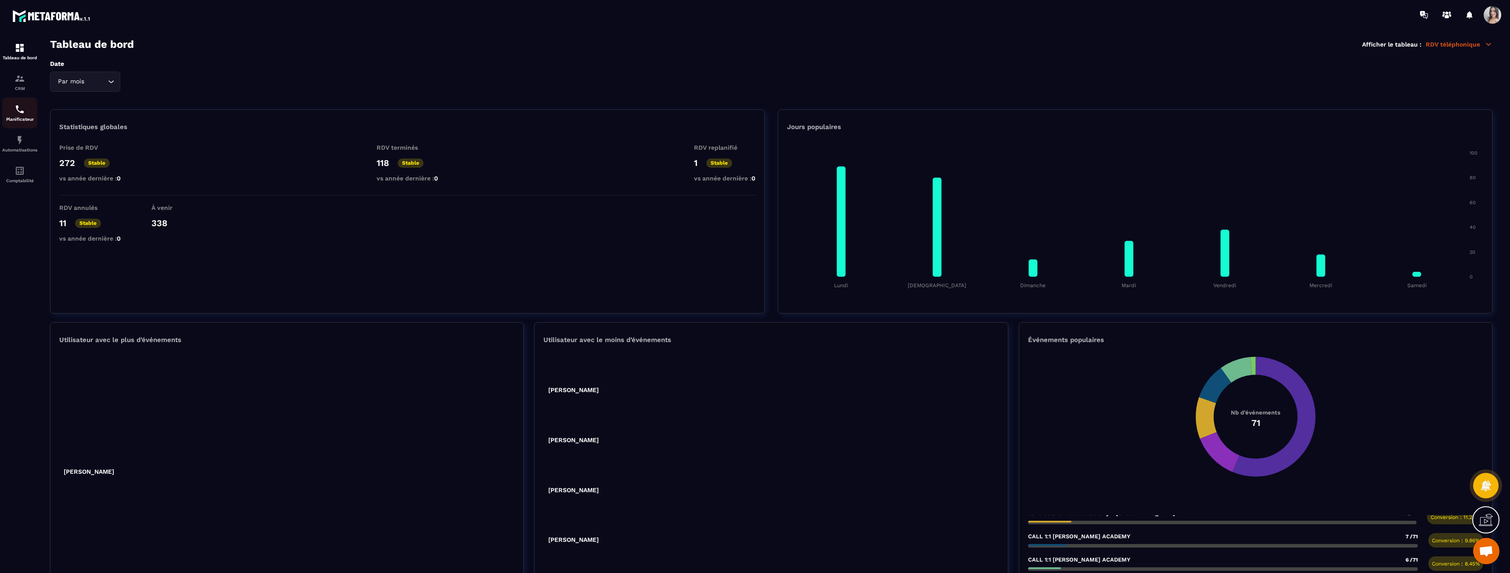
click at [24, 113] on img at bounding box center [19, 109] width 11 height 11
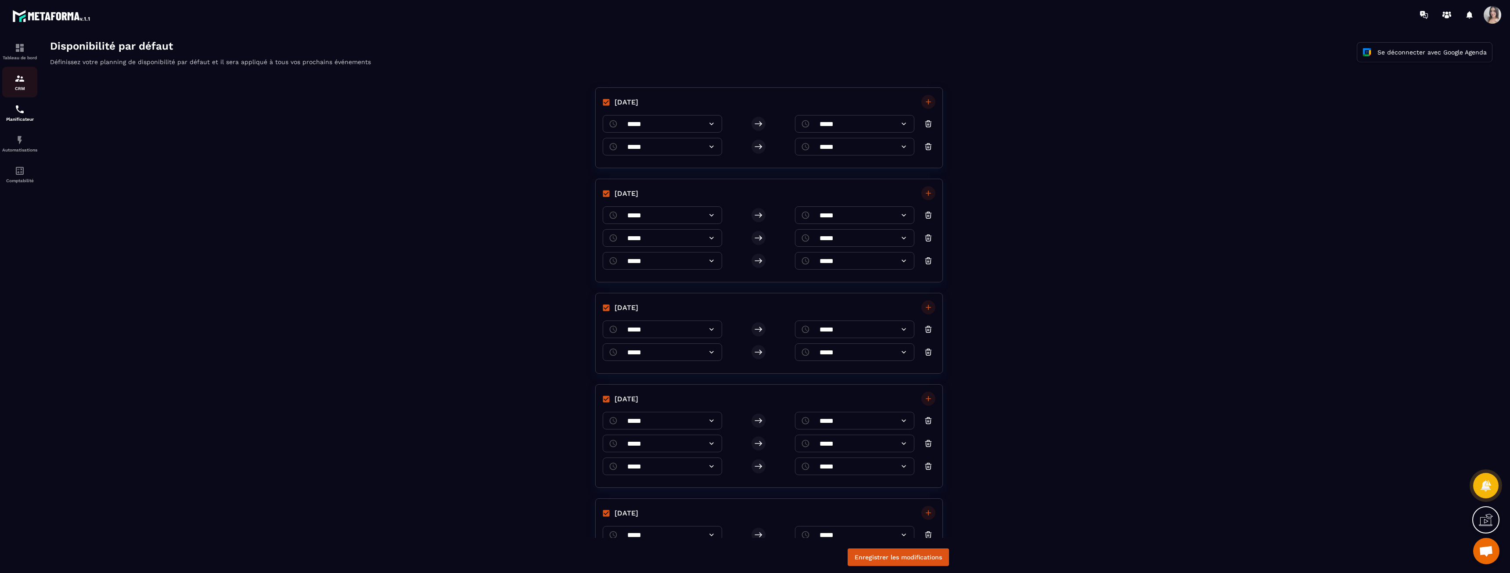
click at [18, 85] on div "CRM" at bounding box center [19, 82] width 35 height 18
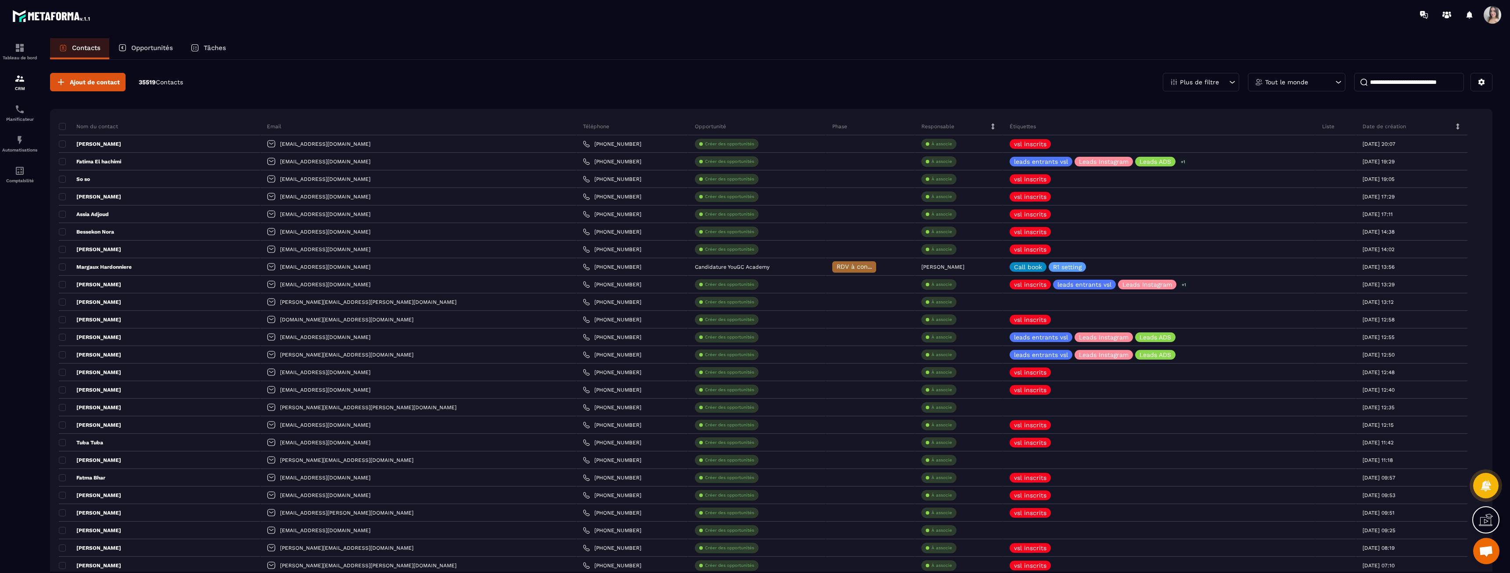
click at [140, 51] on p "Opportunités" at bounding box center [152, 48] width 42 height 8
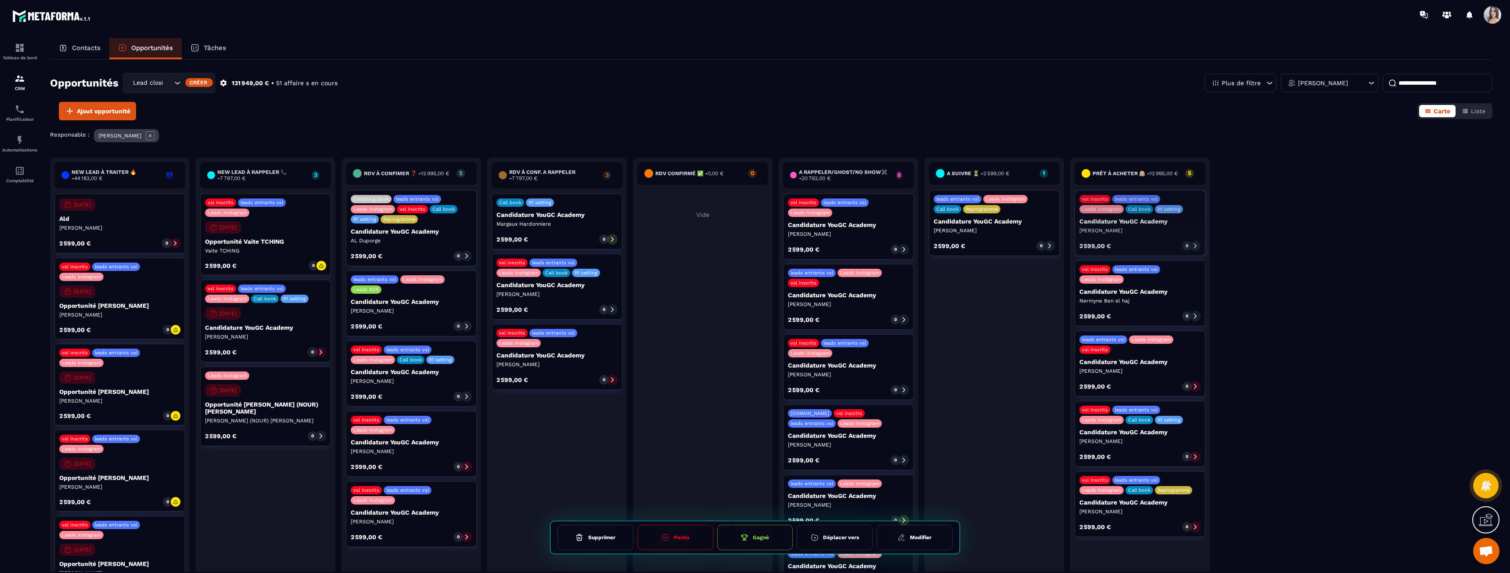
click at [1114, 222] on p "Candidature YouGC Academy" at bounding box center [1139, 221] width 121 height 7
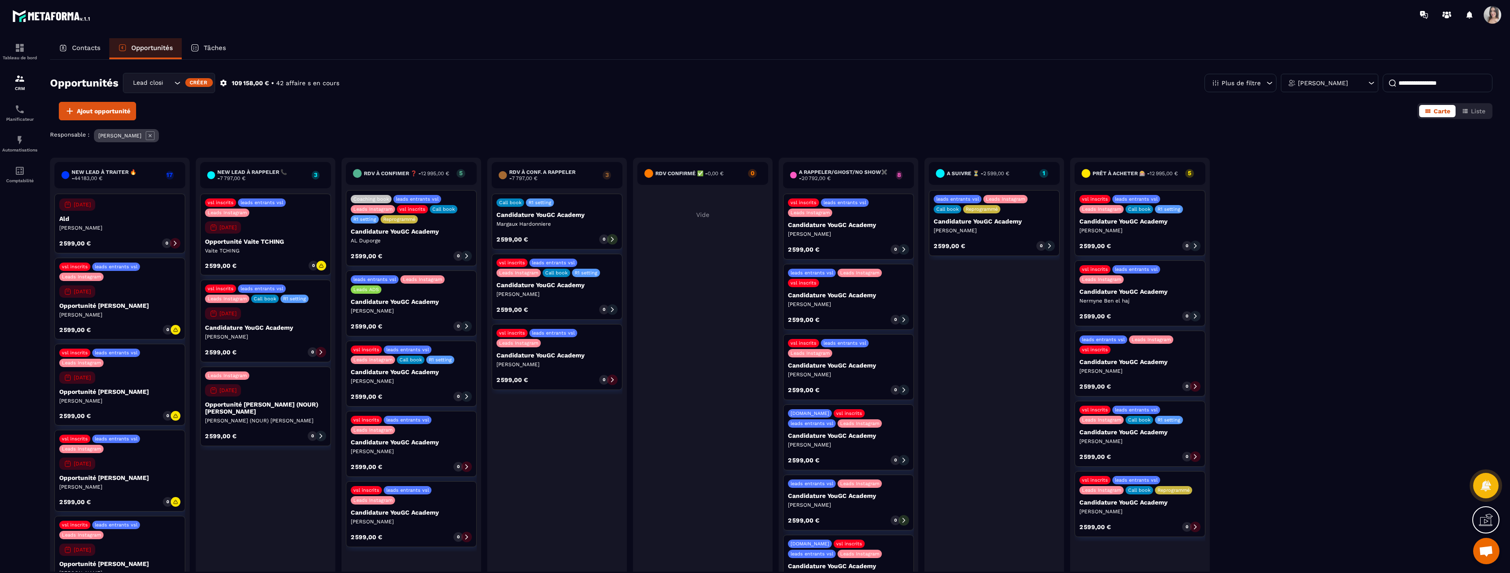
click at [1114, 222] on p "Candidature YouGC Academy" at bounding box center [1139, 221] width 121 height 7
